Goal: Task Accomplishment & Management: Manage account settings

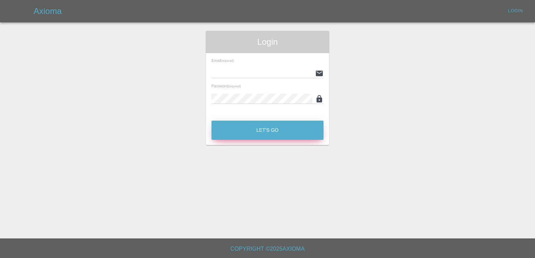
type input "[EMAIL_ADDRESS][DOMAIN_NAME]"
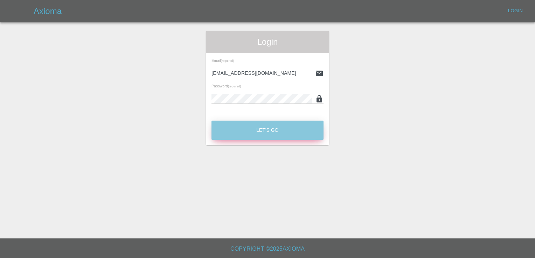
click at [278, 128] on button "Let's Go" at bounding box center [267, 130] width 112 height 19
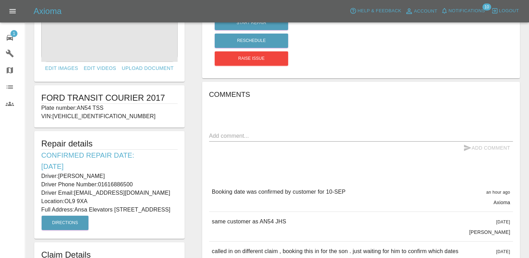
scroll to position [65, 0]
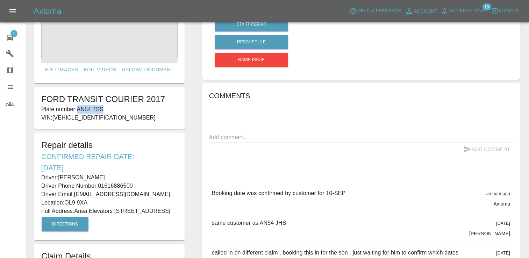
drag, startPoint x: 106, startPoint y: 108, endPoint x: 79, endPoint y: 108, distance: 26.9
click at [79, 108] on p "Plate number: AN54 TSS" at bounding box center [109, 109] width 136 height 8
copy p "AN54 TSS"
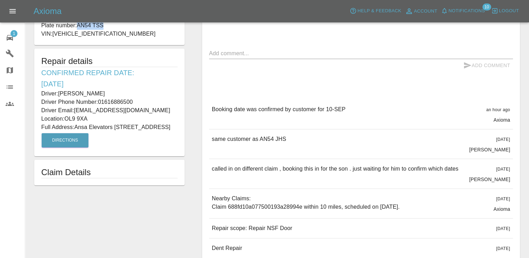
scroll to position [163, 0]
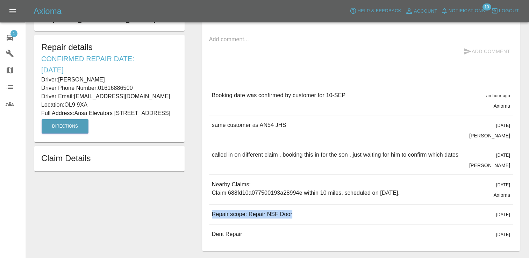
drag, startPoint x: 294, startPoint y: 217, endPoint x: 211, endPoint y: 218, distance: 83.6
click at [211, 218] on div "Repair scope: Repair NSF Door [DATE]" at bounding box center [361, 215] width 304 height 20
copy p "Repair scope: Repair NSF Door"
drag, startPoint x: 92, startPoint y: 130, endPoint x: 40, endPoint y: 46, distance: 99.1
click at [40, 46] on div "Repair details Confirmed Repair Date: [DATE] Driver: [PERSON_NAME] Driver Phone…" at bounding box center [109, 89] width 150 height 108
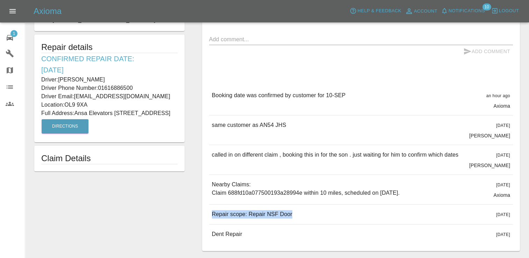
copy div "Repair details Confirmed Repair Date: [DATE] Driver: [PERSON_NAME] Driver Phone…"
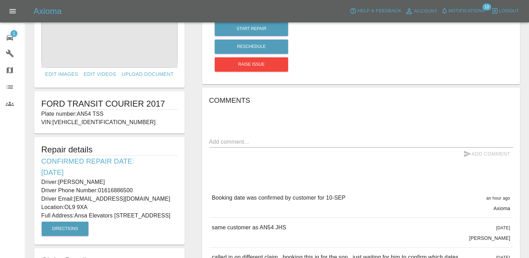
scroll to position [33, 0]
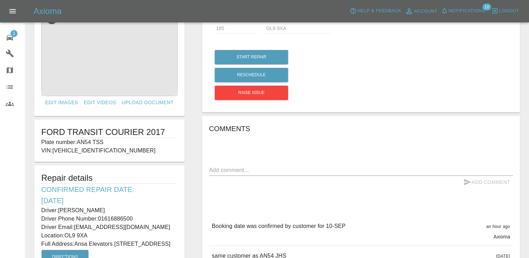
click at [527, 35] on div "Quote £ 185 Repair location OL9 9XA Start Repair Reschedule Raise issue Comment…" at bounding box center [361, 191] width 336 height 387
click at [7, 39] on icon at bounding box center [10, 38] width 6 height 6
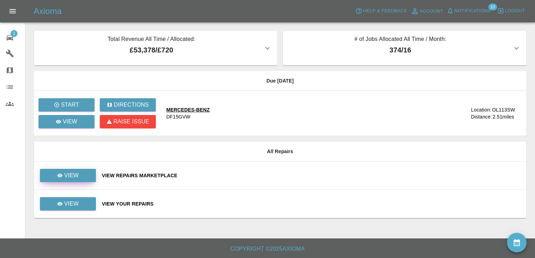
click at [71, 171] on link "View" at bounding box center [68, 175] width 56 height 13
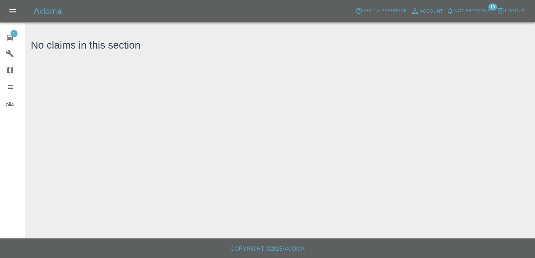
click at [13, 36] on span "1" at bounding box center [13, 33] width 7 height 7
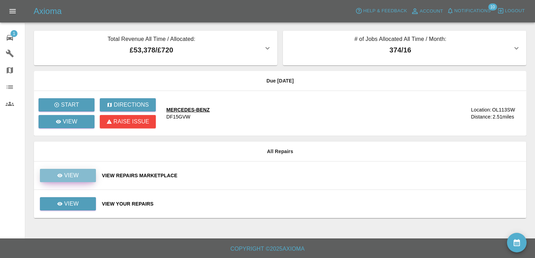
click at [83, 175] on link "View" at bounding box center [68, 175] width 56 height 13
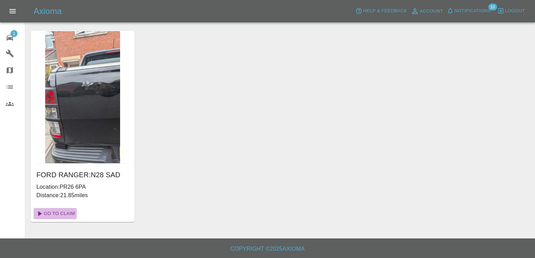
click at [66, 213] on link "Go To Claim" at bounding box center [55, 213] width 43 height 11
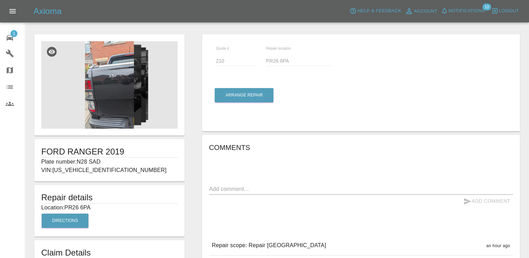
click at [115, 81] on img at bounding box center [109, 84] width 136 height 87
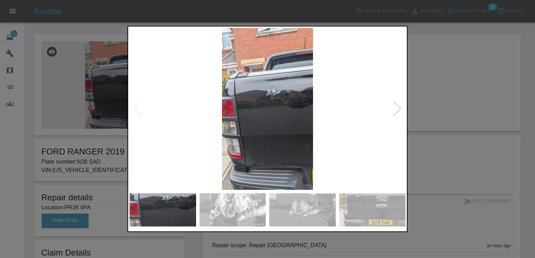
click at [398, 110] on div at bounding box center [396, 108] width 9 height 15
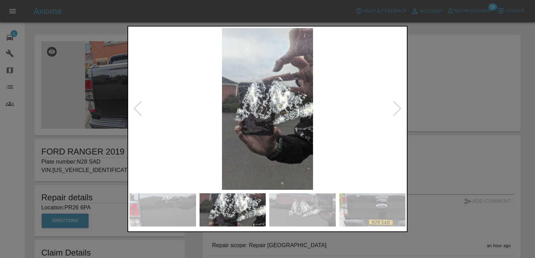
click at [398, 110] on div at bounding box center [396, 108] width 9 height 15
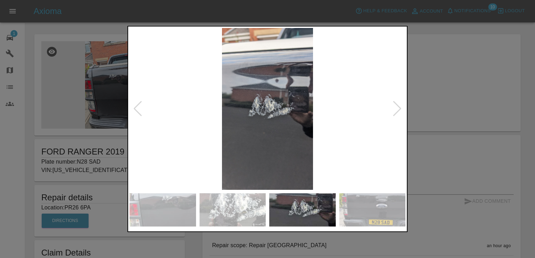
click at [398, 110] on div at bounding box center [396, 108] width 9 height 15
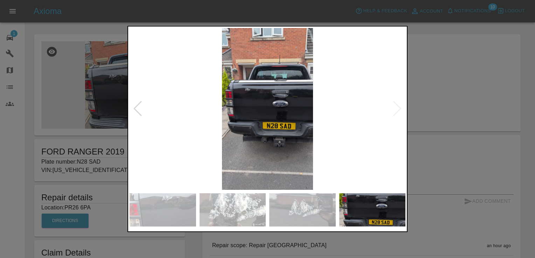
click at [453, 94] on div at bounding box center [267, 129] width 535 height 258
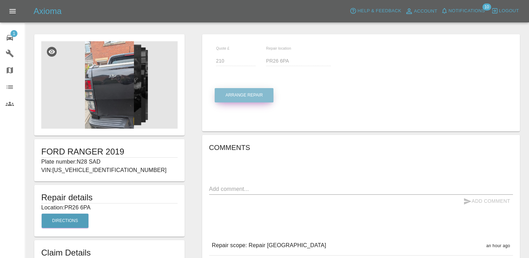
click at [251, 94] on button "Arrange Repair" at bounding box center [244, 95] width 59 height 14
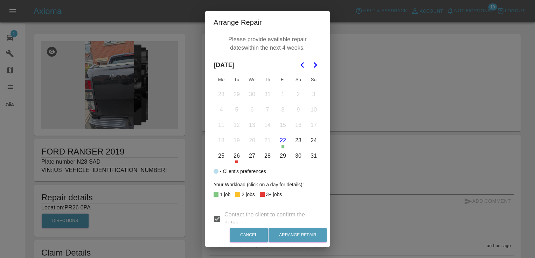
click at [313, 65] on polygon "Go to the Next Month" at bounding box center [314, 65] width 3 height 6
click at [220, 110] on button "8" at bounding box center [221, 110] width 15 height 15
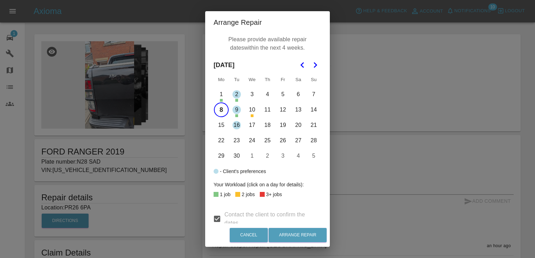
click at [248, 111] on button "10" at bounding box center [252, 110] width 15 height 15
click at [220, 128] on button "15" at bounding box center [221, 125] width 15 height 15
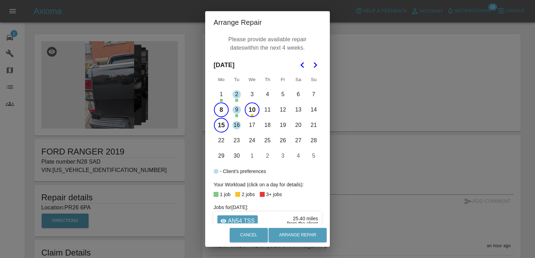
click at [250, 125] on button "17" at bounding box center [252, 125] width 15 height 15
click at [268, 111] on button "11" at bounding box center [267, 110] width 15 height 15
click at [281, 110] on button "12" at bounding box center [282, 110] width 15 height 15
click at [263, 122] on button "18" at bounding box center [267, 125] width 15 height 15
click at [279, 125] on button "19" at bounding box center [282, 125] width 15 height 15
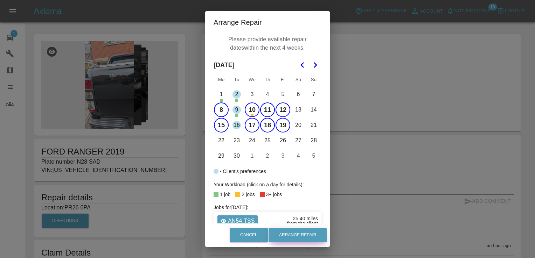
click at [296, 232] on button "Arrange Repair" at bounding box center [297, 235] width 58 height 14
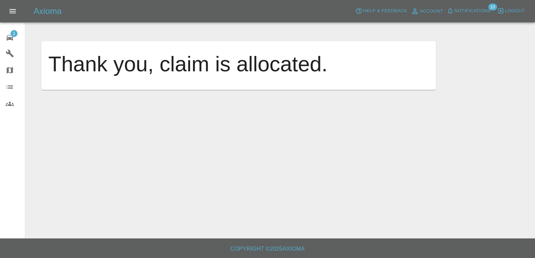
click at [200, 129] on main "Thank you, claim is allocated." at bounding box center [267, 119] width 535 height 239
click at [11, 35] on span "1" at bounding box center [13, 33] width 7 height 7
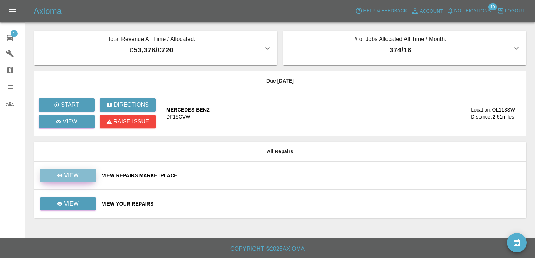
click at [85, 177] on link "View" at bounding box center [68, 175] width 56 height 13
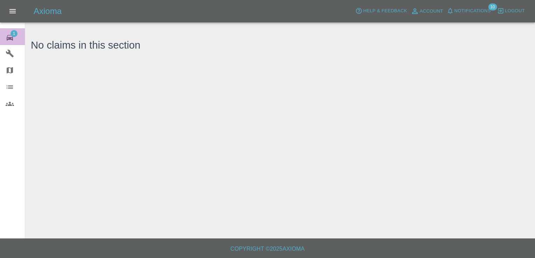
click at [10, 29] on link "1 Repair home" at bounding box center [12, 36] width 25 height 17
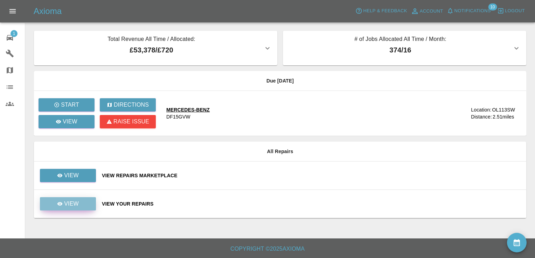
click at [86, 202] on link "View" at bounding box center [68, 203] width 56 height 13
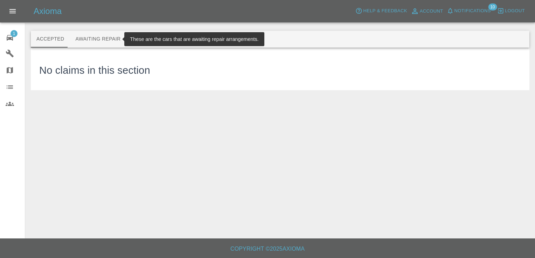
click at [99, 39] on button "Awaiting Repair" at bounding box center [98, 39] width 56 height 17
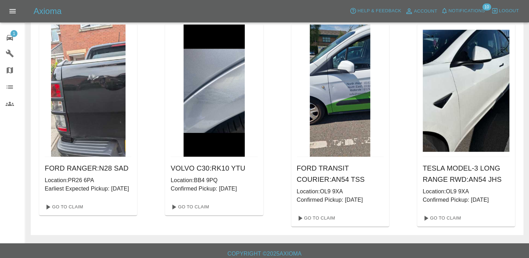
scroll to position [516, 0]
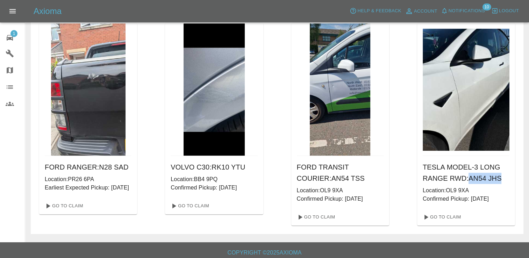
drag, startPoint x: 498, startPoint y: 188, endPoint x: 467, endPoint y: 190, distance: 30.5
click at [467, 184] on h6 "TESLA MODEL-3 LONG RANGE RWD : AN54 JHS" at bounding box center [466, 173] width 87 height 22
copy h6 "AN54 JHS"
click at [450, 223] on link "Go To Claim" at bounding box center [441, 217] width 43 height 11
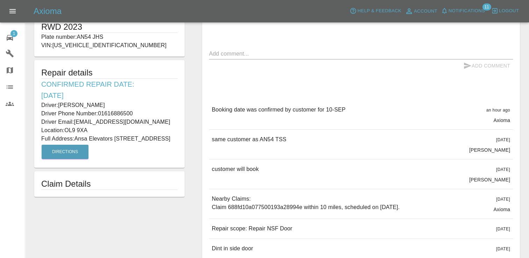
scroll to position [150, 0]
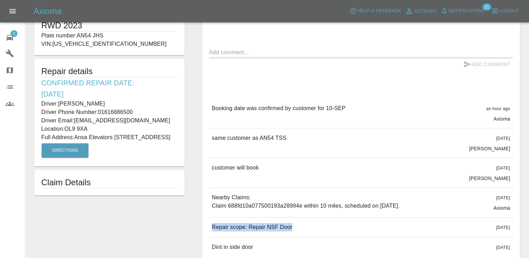
drag, startPoint x: 292, startPoint y: 228, endPoint x: 205, endPoint y: 229, distance: 87.1
click at [205, 229] on div "Comments x Add Comment Booking date was confirmed by customer for 10-SEP an hou…" at bounding box center [361, 131] width 318 height 266
copy p "Repair scope: Repair NSF Door"
drag, startPoint x: 89, startPoint y: 153, endPoint x: 41, endPoint y: 67, distance: 98.4
click at [41, 67] on div "Repair details Confirmed Repair Date: [DATE] Driver: [PERSON_NAME] Driver Phone…" at bounding box center [109, 113] width 150 height 108
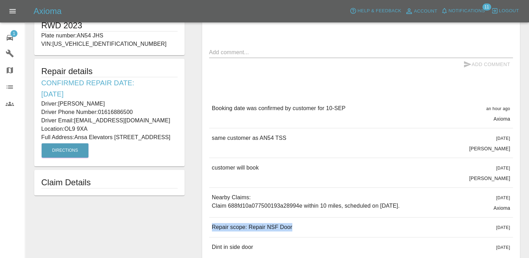
copy div "Repair details Confirmed Repair Date: [DATE] Driver: [PERSON_NAME] Driver Phone…"
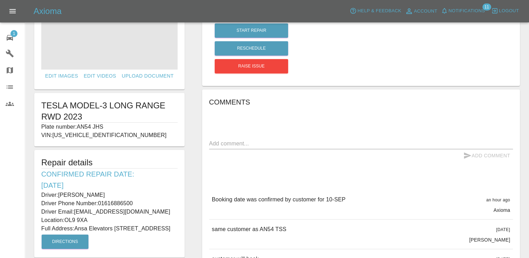
scroll to position [0, 0]
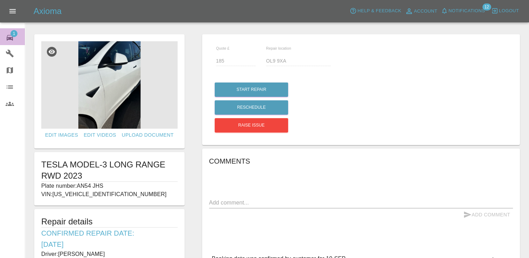
click at [14, 35] on span "1" at bounding box center [13, 33] width 7 height 7
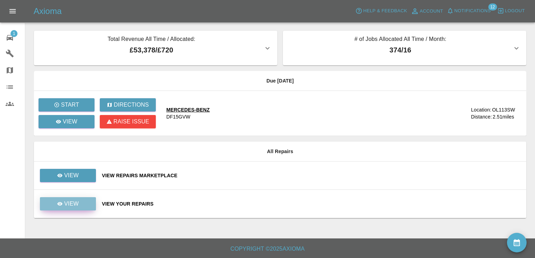
click at [86, 199] on link "View" at bounding box center [68, 203] width 56 height 13
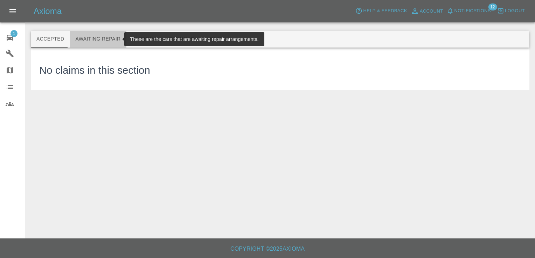
click at [106, 37] on button "Awaiting Repair" at bounding box center [98, 39] width 56 height 17
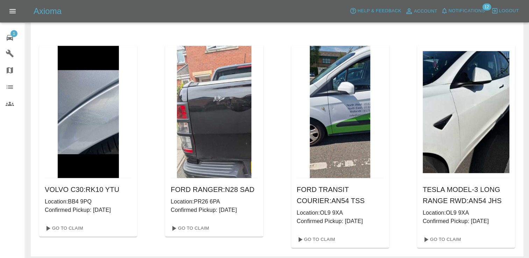
scroll to position [529, 0]
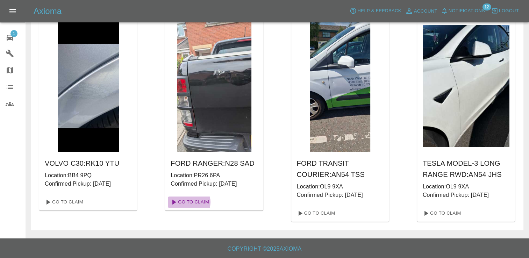
click at [189, 202] on link "Go To Claim" at bounding box center [189, 202] width 43 height 11
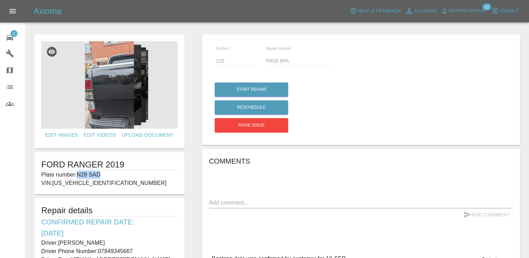
drag, startPoint x: 102, startPoint y: 175, endPoint x: 78, endPoint y: 175, distance: 24.1
click at [78, 175] on p "Plate number: N28 SAD" at bounding box center [109, 175] width 136 height 8
copy p "N28 SAD"
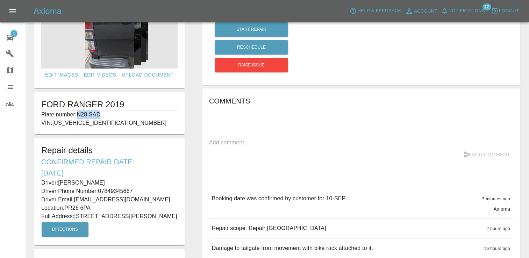
scroll to position [61, 0]
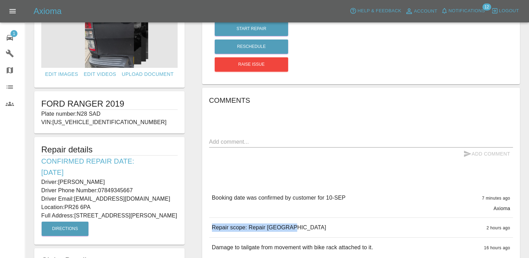
drag, startPoint x: 280, startPoint y: 228, endPoint x: 207, endPoint y: 224, distance: 73.3
click at [207, 224] on div "Comments x Add Comment Booking date was confirmed by customer for 10-[DATE] min…" at bounding box center [361, 176] width 318 height 177
copy p "Repair scope: Repair [GEOGRAPHIC_DATA]"
drag, startPoint x: 76, startPoint y: 221, endPoint x: 43, endPoint y: 151, distance: 77.2
click at [43, 151] on div "Repair details Confirmed Repair Date: [DATE] Driver: [PERSON_NAME] Driver Phone…" at bounding box center [109, 191] width 150 height 108
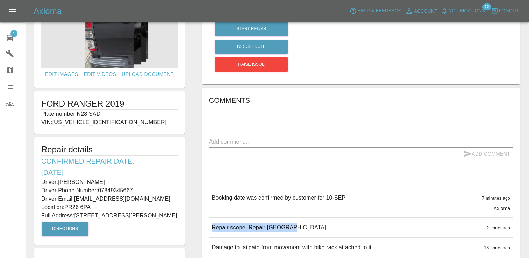
copy div "Repair details Confirmed Repair Date: [DATE] Driver: [PERSON_NAME] Driver Phone…"
click at [14, 34] on span "1" at bounding box center [13, 33] width 7 height 7
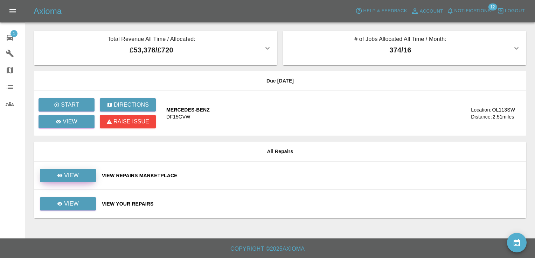
click at [85, 176] on link "View" at bounding box center [68, 175] width 56 height 13
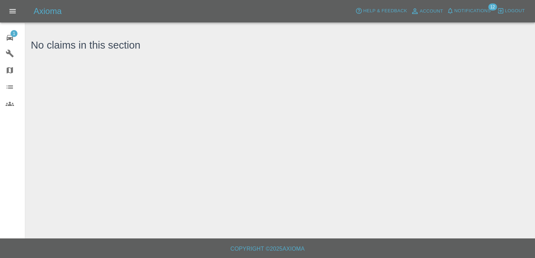
click at [14, 32] on span "1" at bounding box center [13, 33] width 7 height 7
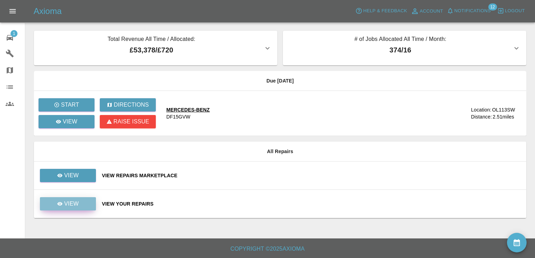
click at [69, 207] on p "View" at bounding box center [71, 204] width 15 height 8
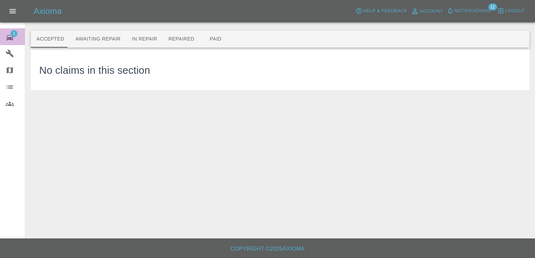
click at [10, 33] on span "1" at bounding box center [13, 33] width 7 height 7
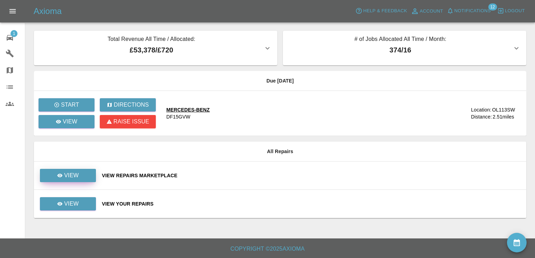
click at [78, 174] on link "View" at bounding box center [68, 175] width 56 height 13
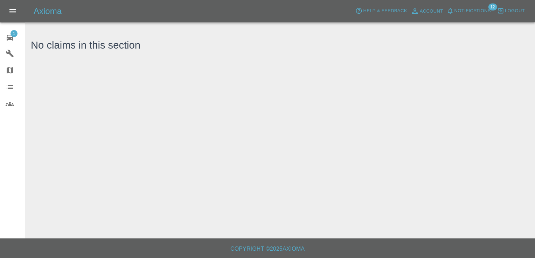
click at [15, 31] on span "1" at bounding box center [13, 33] width 7 height 7
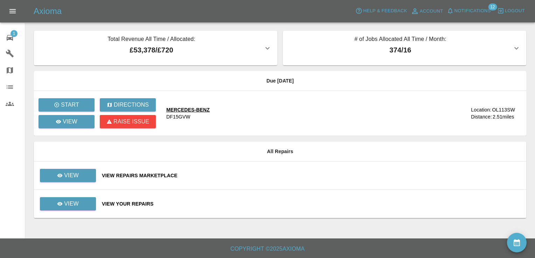
click at [112, 170] on td "View Repairs Marketplace" at bounding box center [311, 176] width 430 height 28
click at [112, 173] on div "View Repairs Marketplace" at bounding box center [311, 175] width 418 height 7
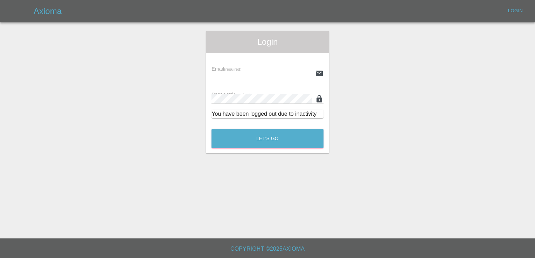
type input "[EMAIL_ADDRESS][DOMAIN_NAME]"
click at [264, 140] on button "Let's Go" at bounding box center [267, 138] width 112 height 19
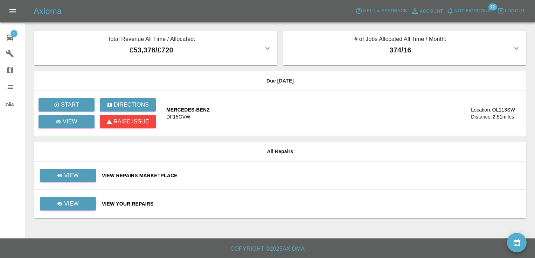
click at [125, 173] on div "View Repairs Marketplace" at bounding box center [311, 175] width 418 height 7
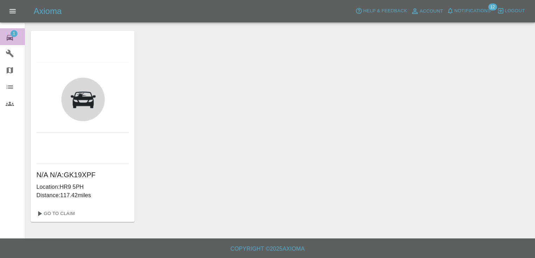
click at [11, 33] on span "1" at bounding box center [13, 33] width 7 height 7
